Goal: Task Accomplishment & Management: Manage account settings

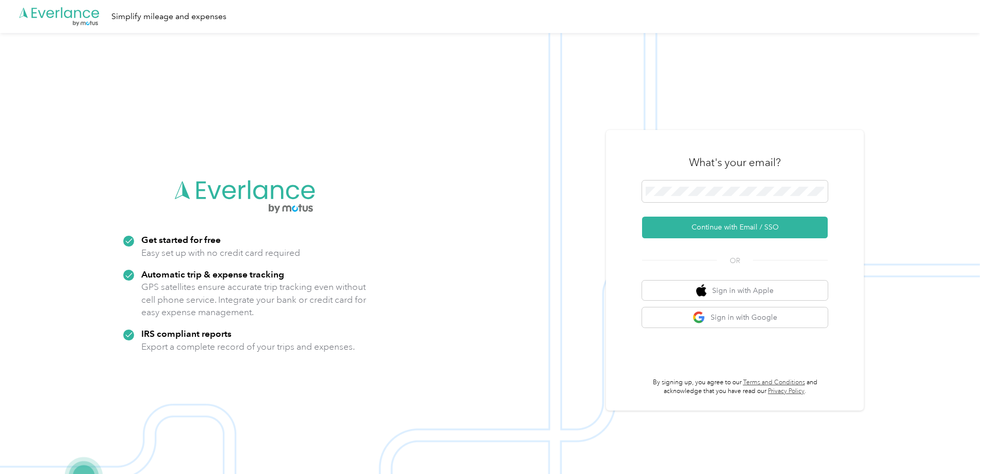
click at [722, 228] on button "Continue with Email / SSO" at bounding box center [735, 228] width 186 height 22
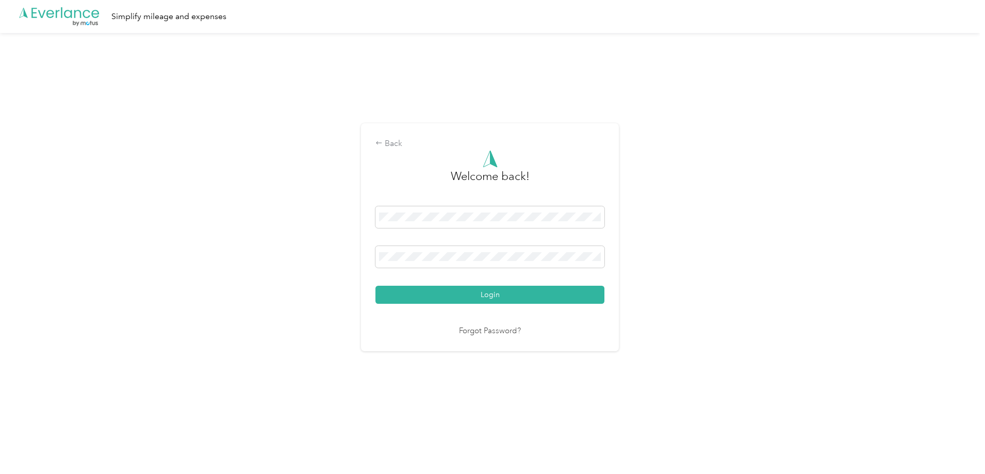
click at [505, 290] on button "Login" at bounding box center [489, 295] width 229 height 18
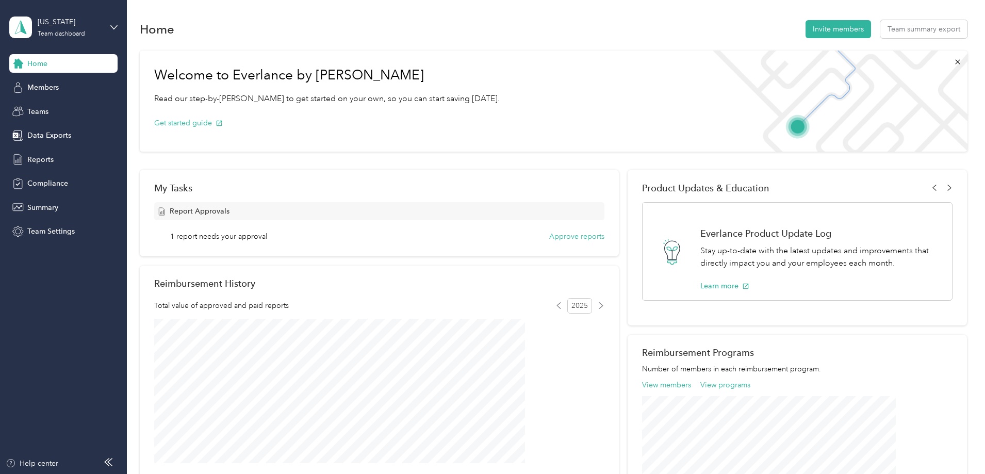
click at [570, 237] on button "Approve reports" at bounding box center [576, 236] width 55 height 11
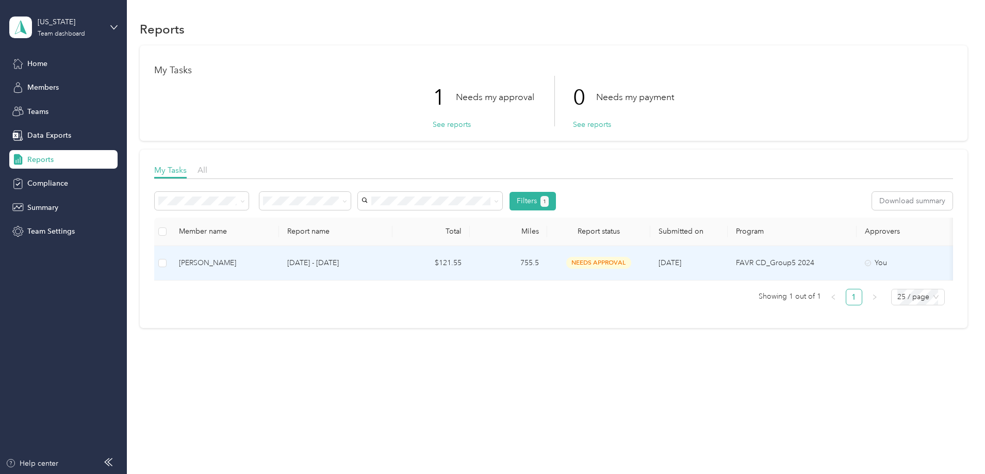
click at [271, 262] on div "[PERSON_NAME]" at bounding box center [225, 262] width 92 height 11
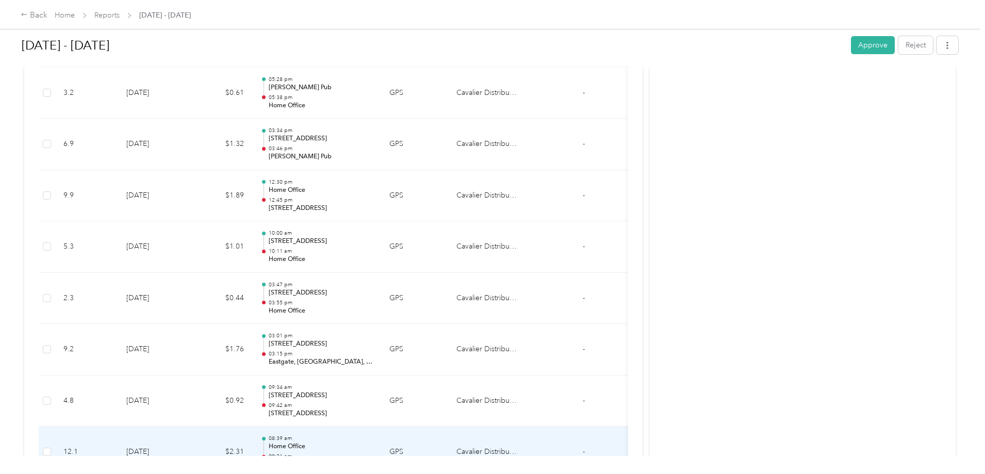
scroll to position [206, 0]
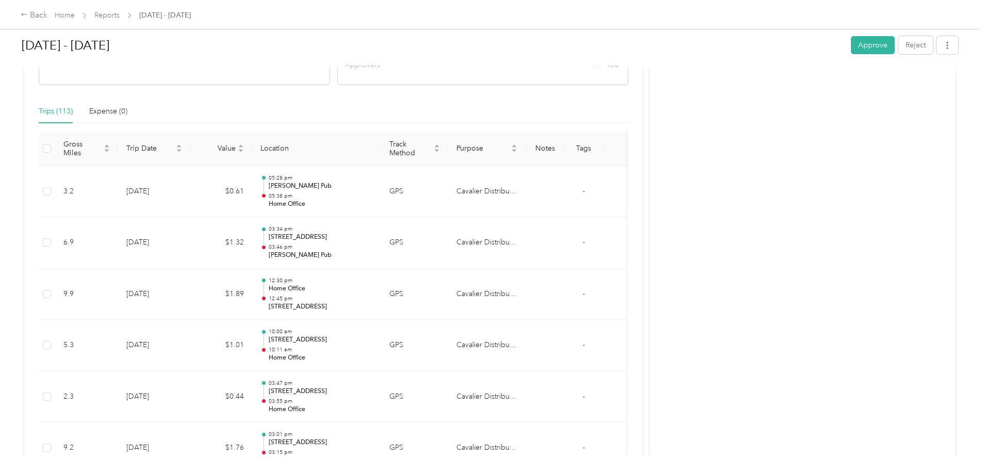
drag, startPoint x: 794, startPoint y: 49, endPoint x: 790, endPoint y: 55, distance: 7.0
click at [851, 49] on button "Approve" at bounding box center [873, 45] width 44 height 18
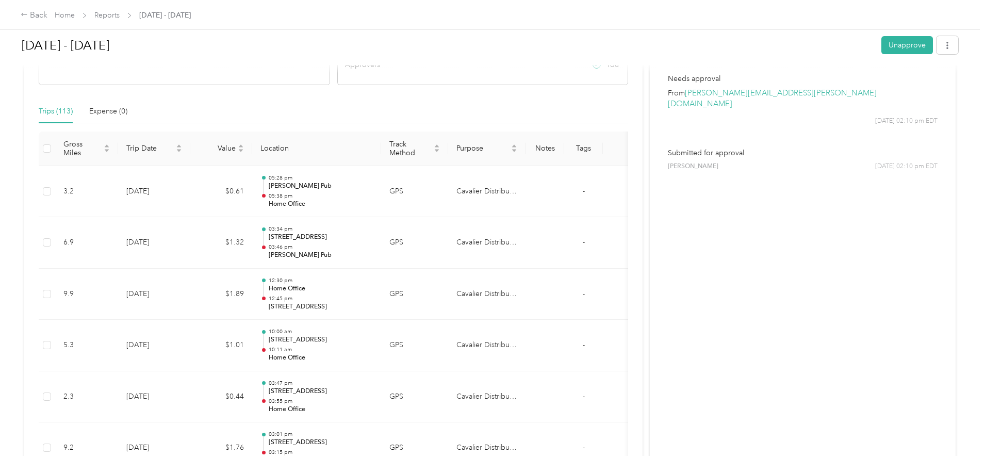
click at [75, 15] on link "Home" at bounding box center [65, 15] width 20 height 9
